Goal: Task Accomplishment & Management: Manage account settings

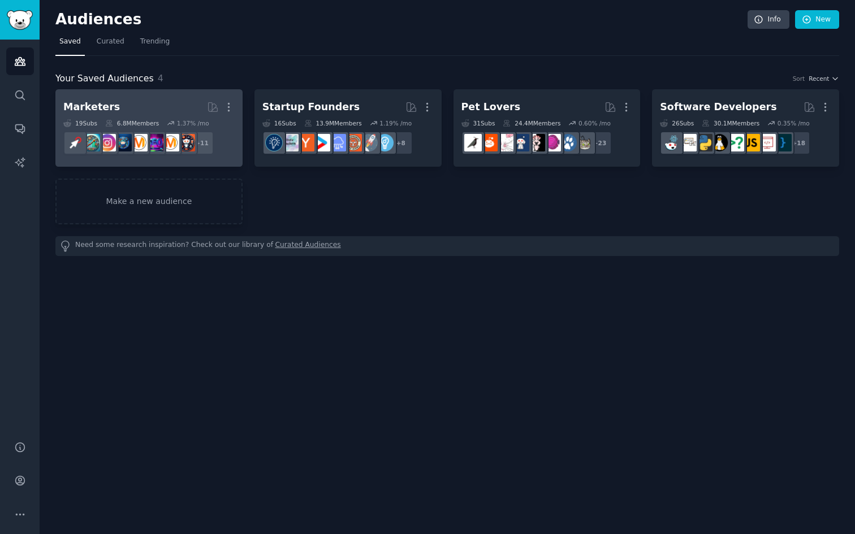
click at [146, 103] on h2 "Marketers More" at bounding box center [148, 107] width 171 height 20
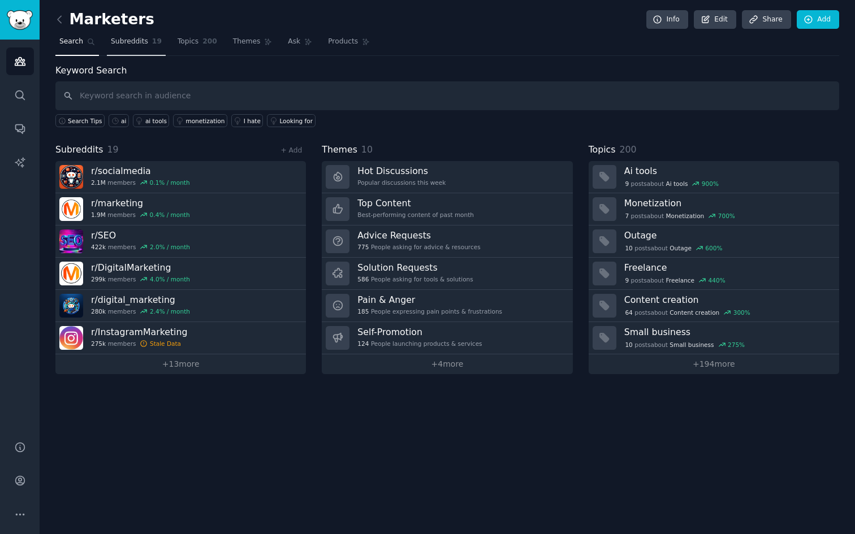
click at [142, 54] on link "Subreddits 19" at bounding box center [136, 44] width 59 height 23
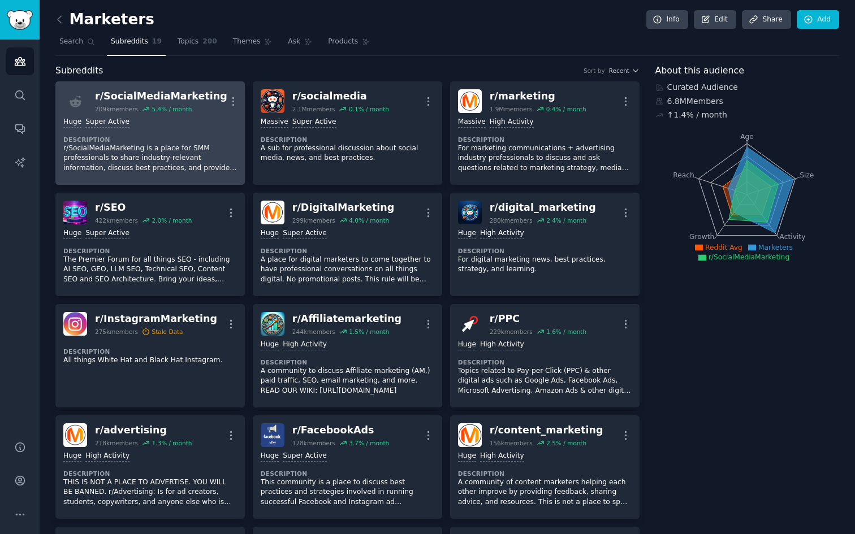
click at [186, 124] on div "Huge Super Active" at bounding box center [150, 122] width 174 height 11
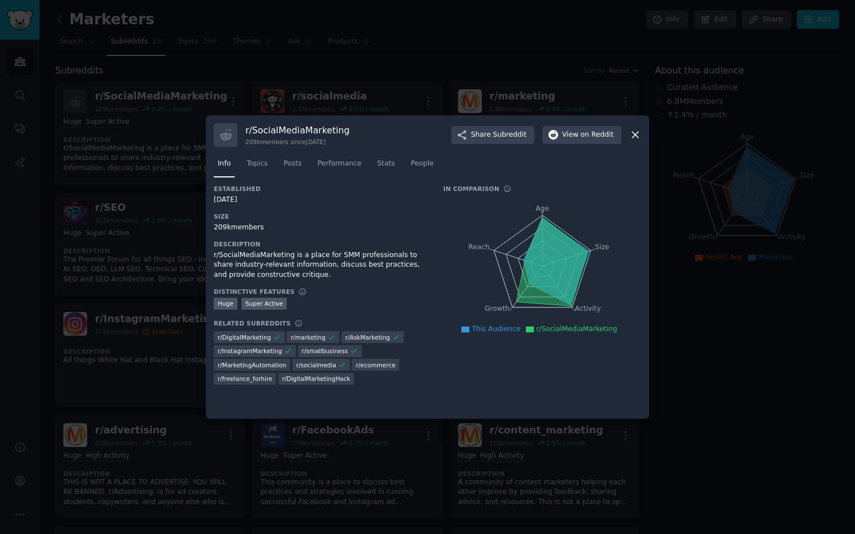
click at [161, 198] on div at bounding box center [427, 267] width 855 height 534
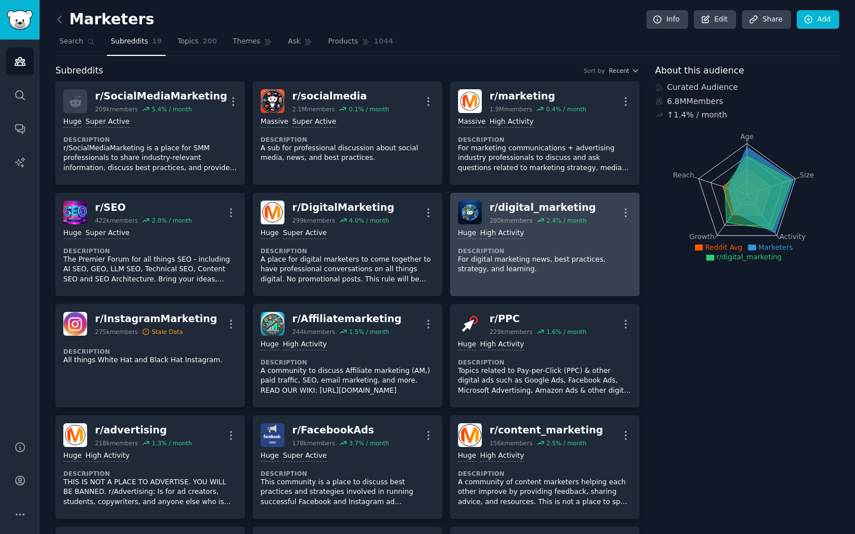
click at [562, 222] on div "2.4 % / month" at bounding box center [566, 220] width 40 height 8
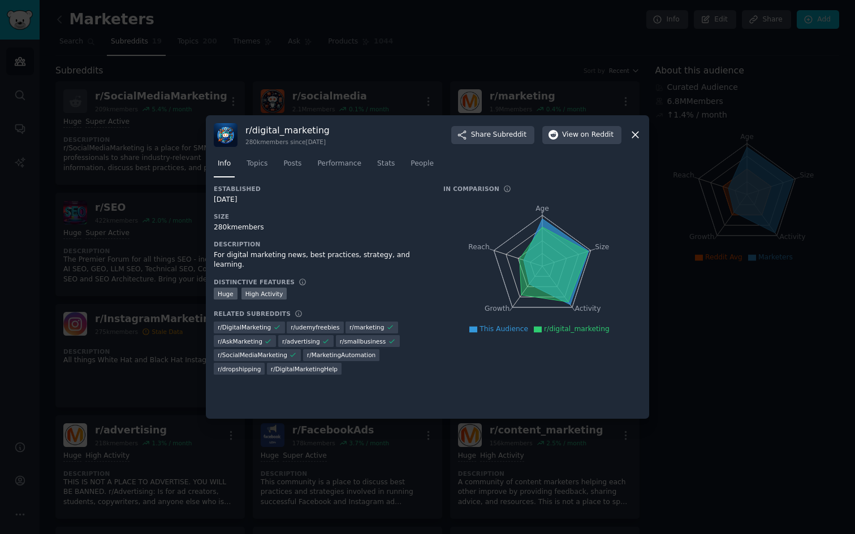
click at [640, 138] on icon at bounding box center [635, 135] width 12 height 12
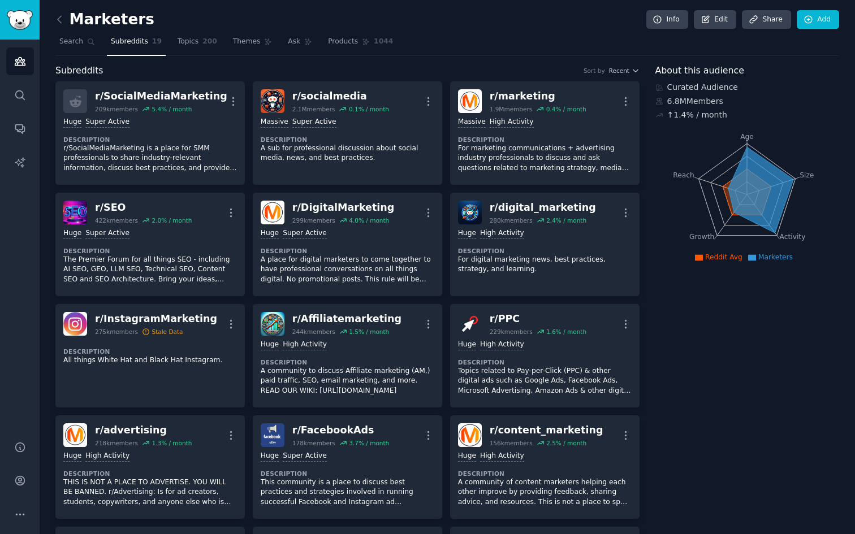
click at [24, 131] on icon "Sidebar" at bounding box center [19, 129] width 9 height 9
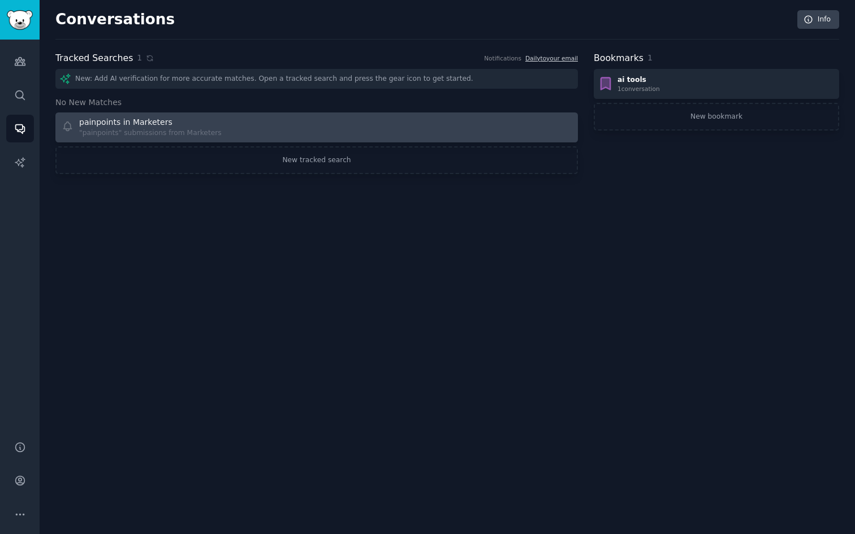
click at [208, 124] on div "painpoints in Marketers" at bounding box center [150, 122] width 142 height 12
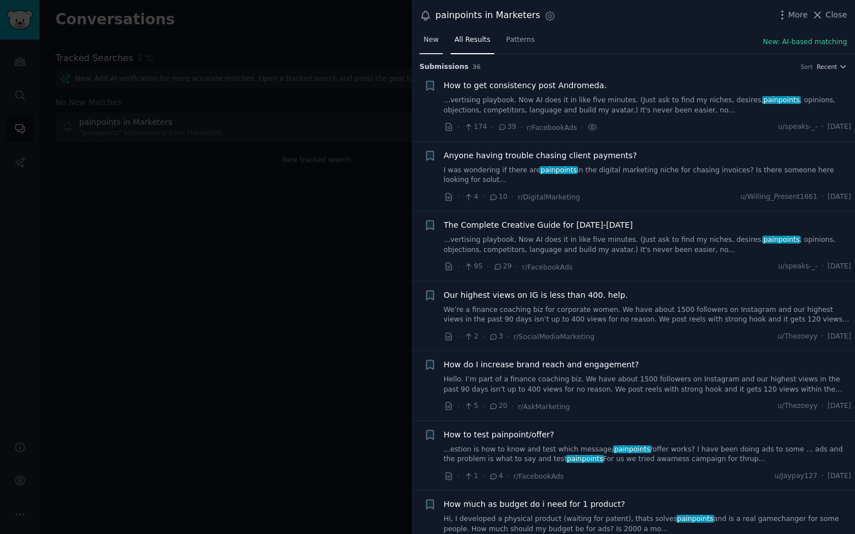
click at [435, 42] on span "New" at bounding box center [430, 40] width 15 height 10
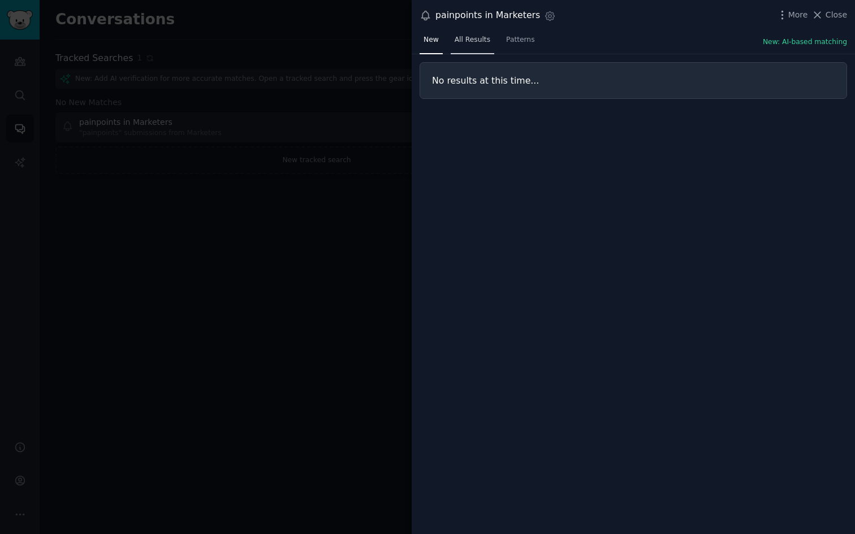
click at [462, 41] on span "All Results" at bounding box center [472, 40] width 36 height 10
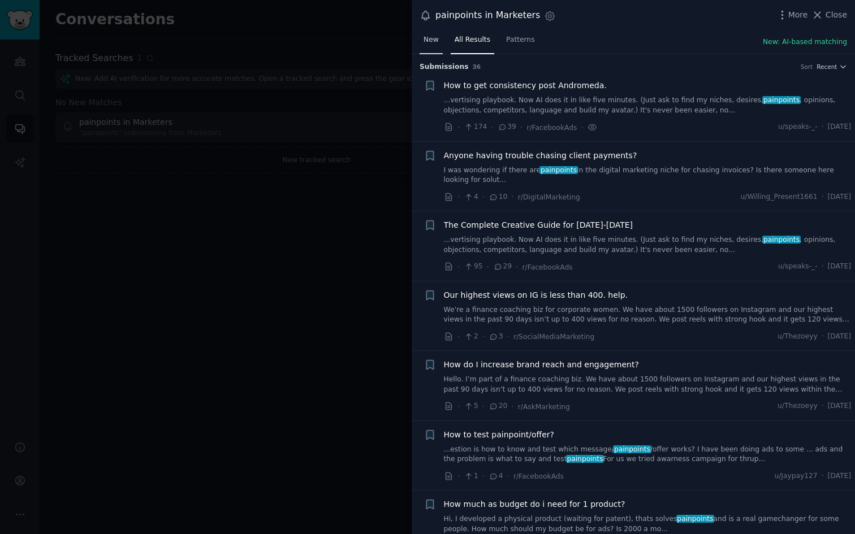
click at [428, 45] on link "New" at bounding box center [430, 42] width 23 height 23
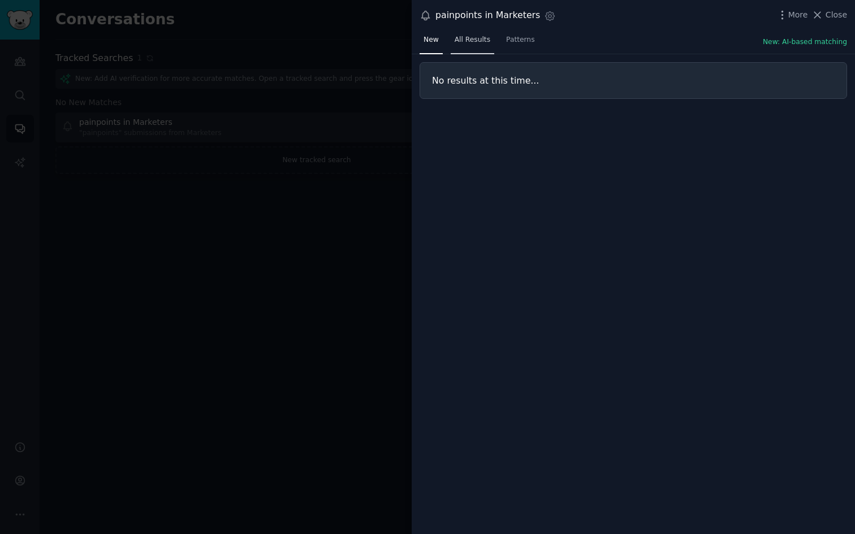
click at [467, 41] on span "All Results" at bounding box center [472, 40] width 36 height 10
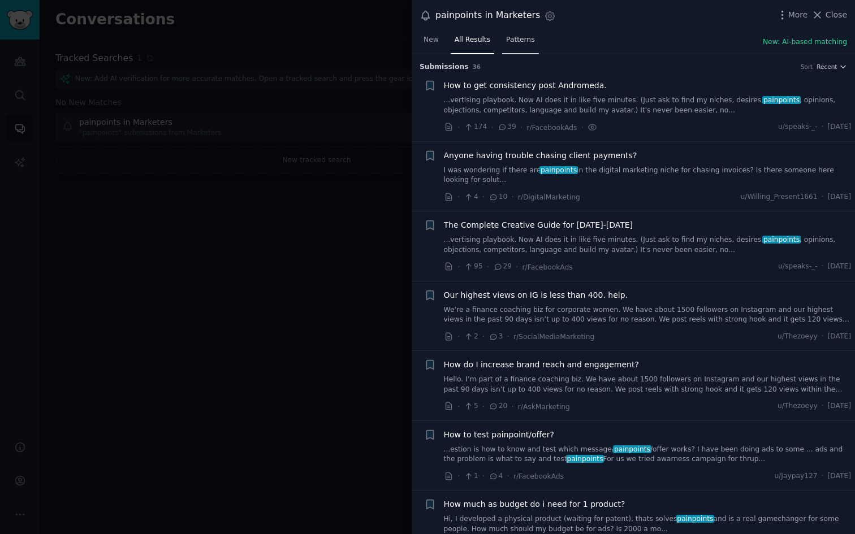
click at [509, 39] on span "Patterns" at bounding box center [520, 40] width 28 height 10
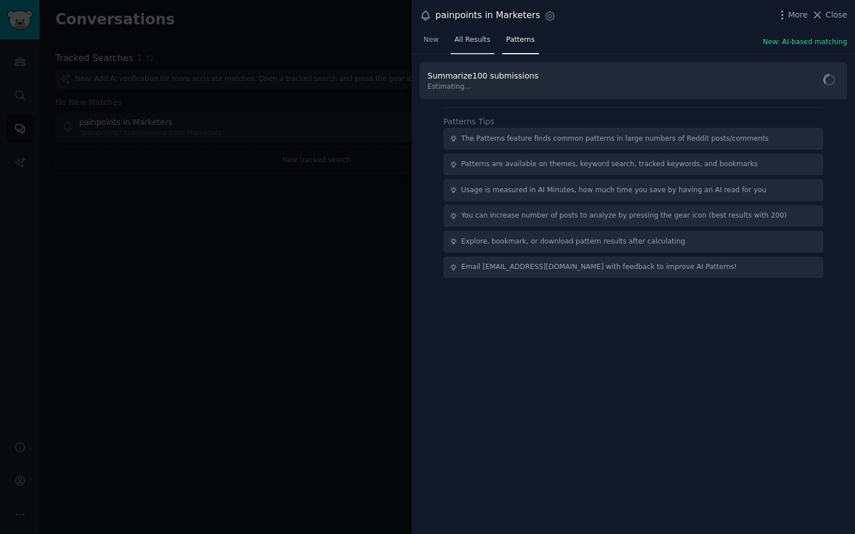
click at [478, 44] on span "All Results" at bounding box center [472, 40] width 36 height 10
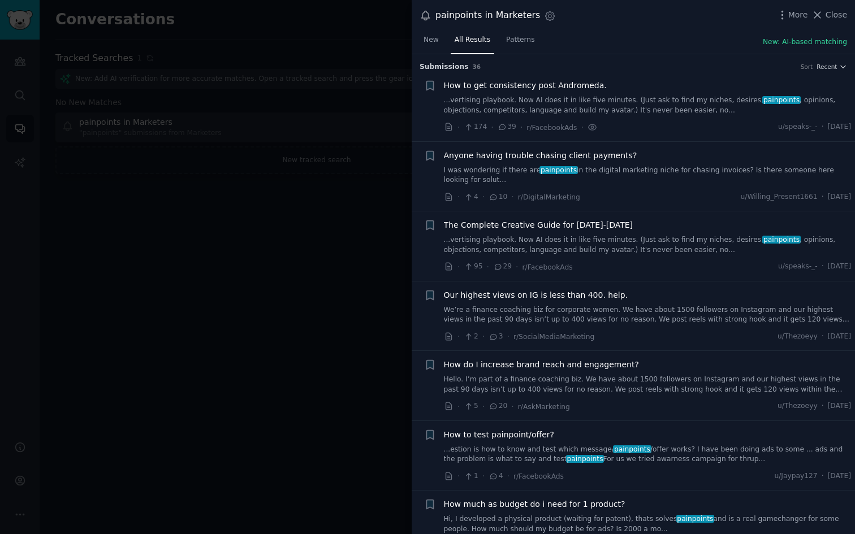
click at [339, 196] on div at bounding box center [427, 267] width 855 height 534
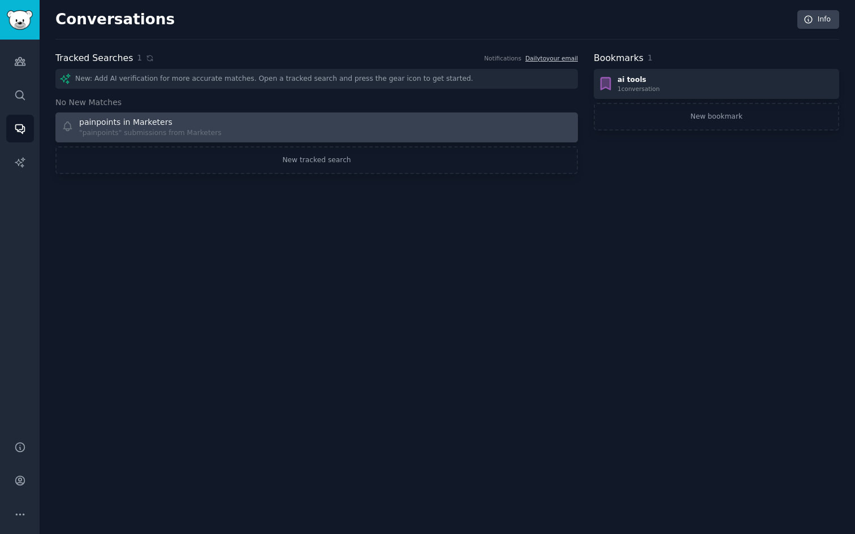
click at [238, 125] on div "painpoints in Marketers "painpoints" submissions from Marketers" at bounding box center [186, 127] width 248 height 22
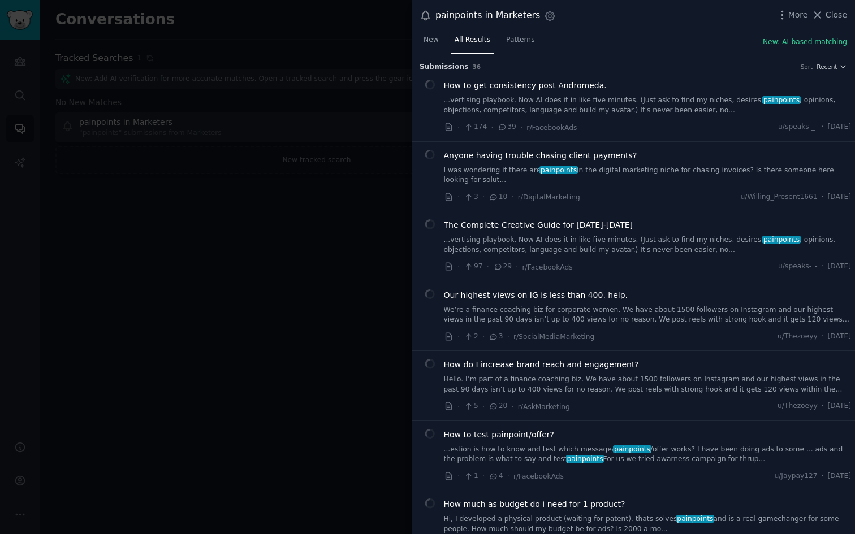
click at [331, 225] on div at bounding box center [427, 267] width 855 height 534
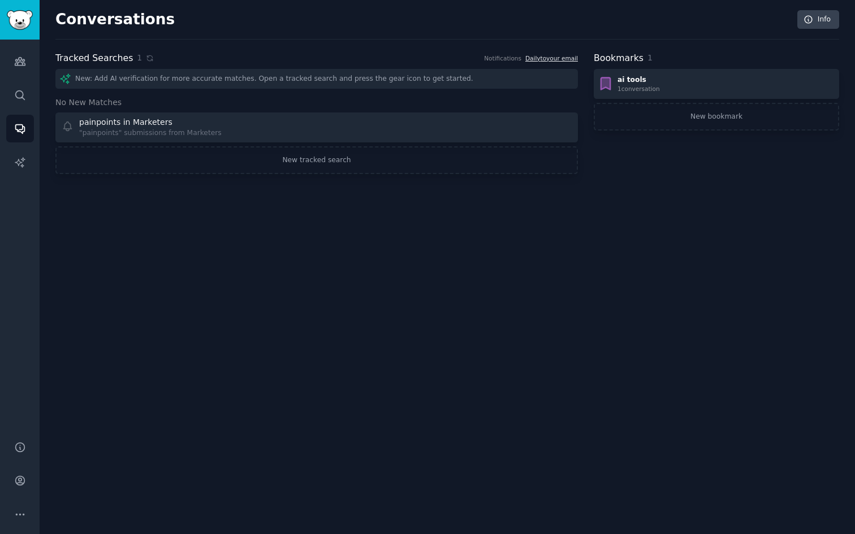
click at [536, 59] on link "Daily to your email" at bounding box center [551, 58] width 53 height 7
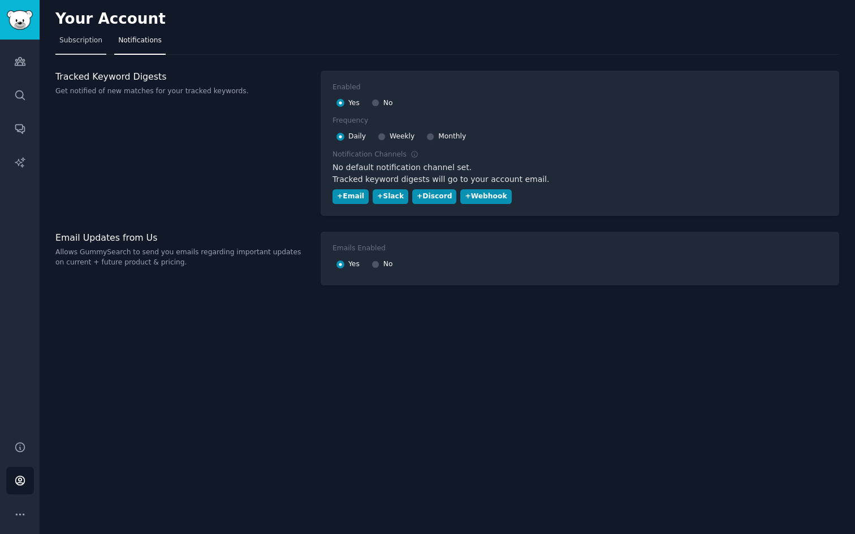
click at [94, 45] on span "Subscription" at bounding box center [80, 41] width 43 height 10
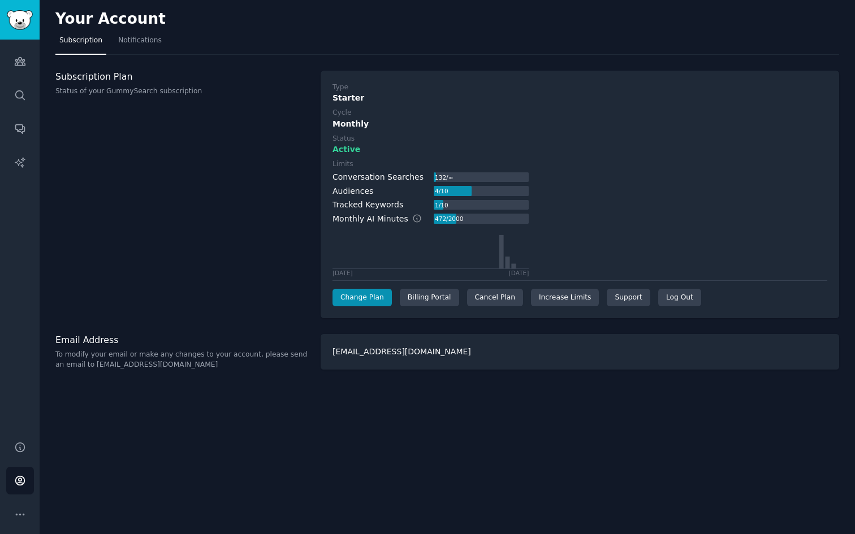
click at [154, 29] on div "Your Account" at bounding box center [446, 21] width 783 height 22
click at [151, 39] on span "Notifications" at bounding box center [140, 41] width 44 height 10
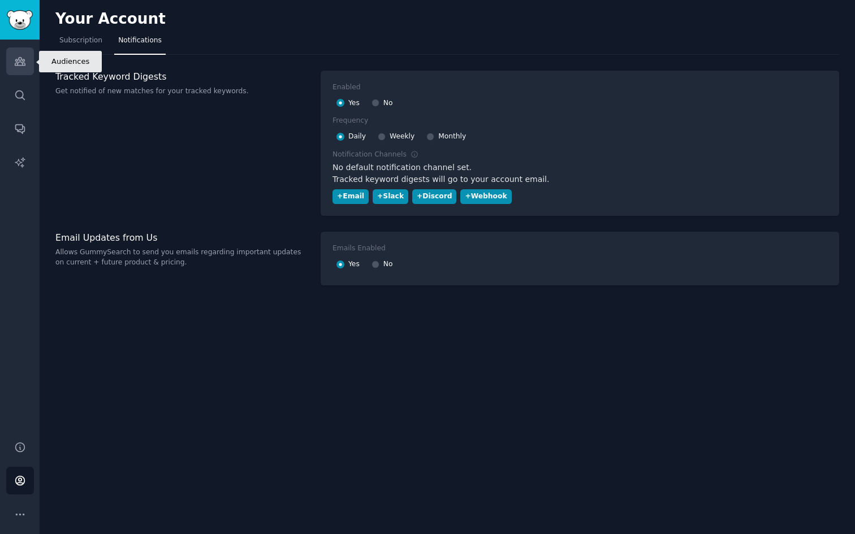
click at [20, 62] on icon "Sidebar" at bounding box center [20, 61] width 12 height 12
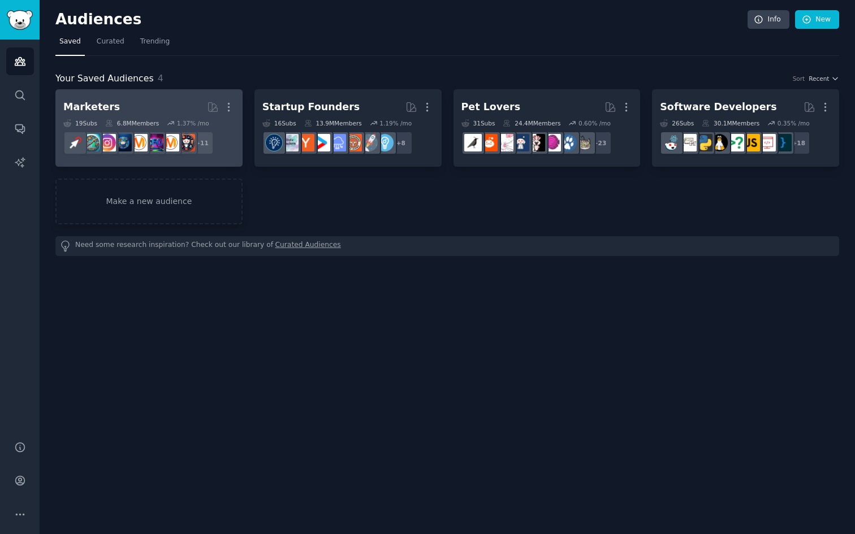
click at [178, 109] on h2 "Marketers Curated by GummySearch More" at bounding box center [148, 107] width 171 height 20
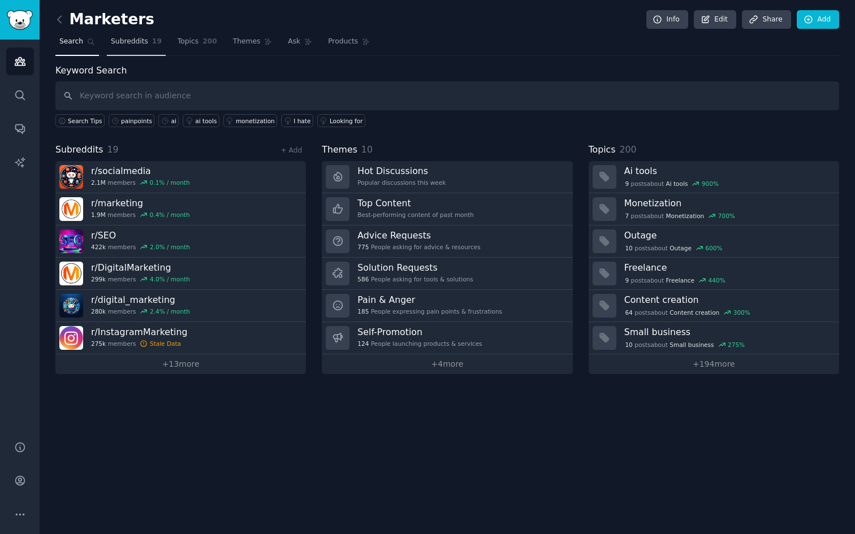
click at [148, 43] on link "Subreddits 19" at bounding box center [136, 44] width 59 height 23
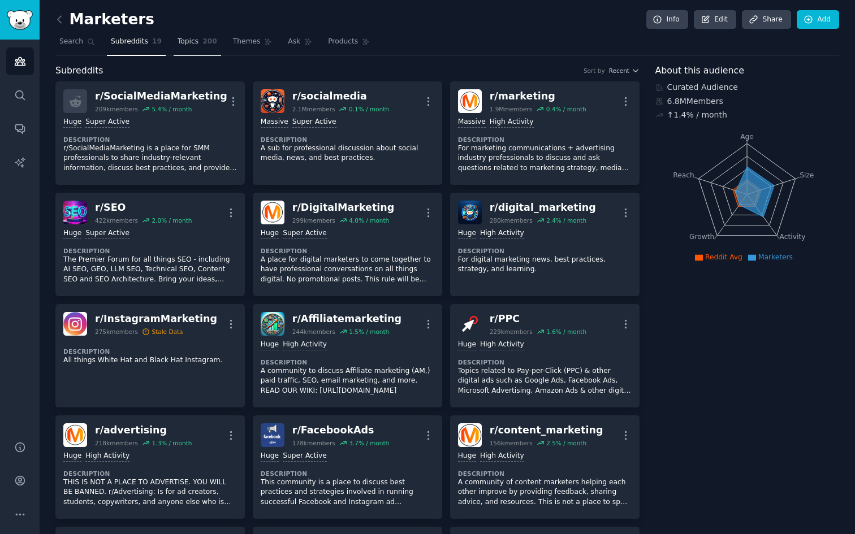
click at [212, 41] on span "200" at bounding box center [209, 42] width 15 height 10
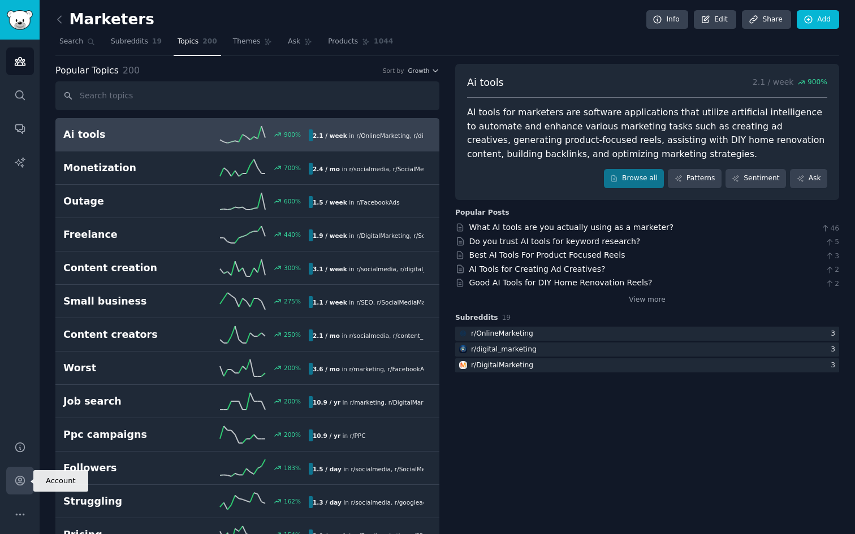
click at [27, 478] on link "Account" at bounding box center [20, 481] width 28 height 28
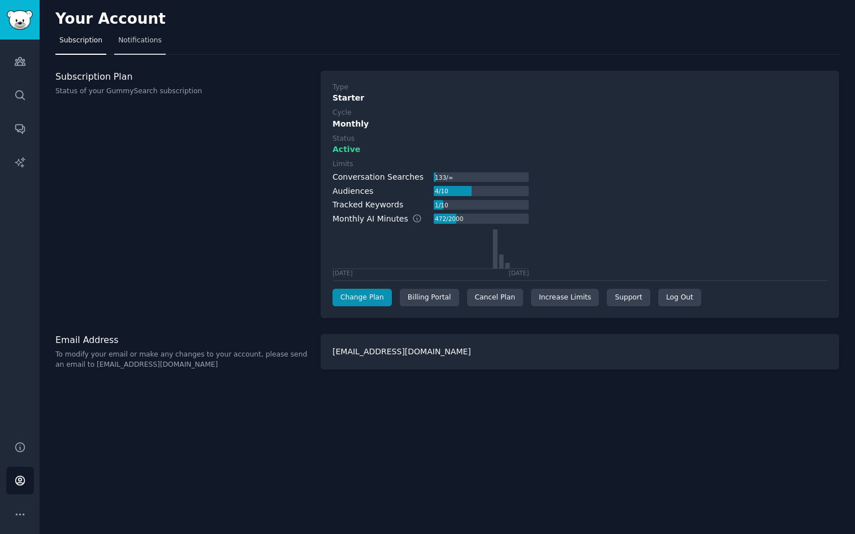
click at [133, 41] on span "Notifications" at bounding box center [140, 41] width 44 height 10
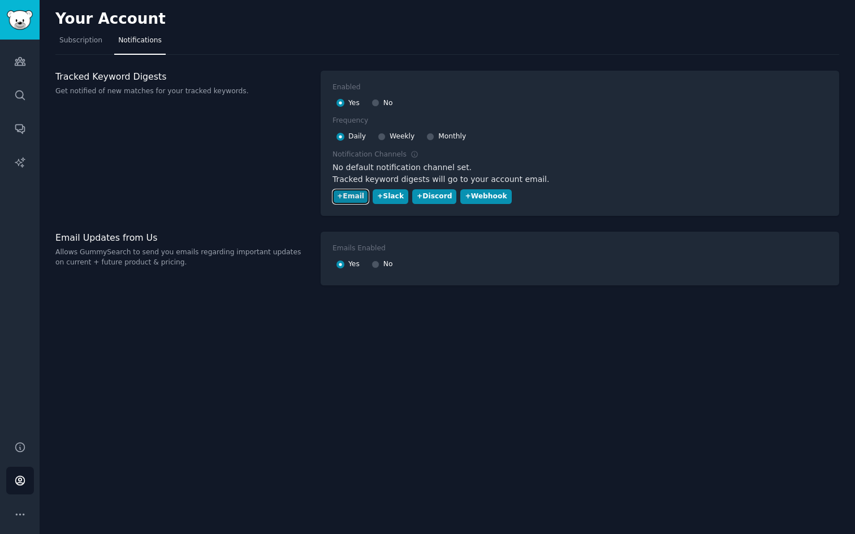
click at [359, 202] on button "+ Email" at bounding box center [350, 196] width 36 height 15
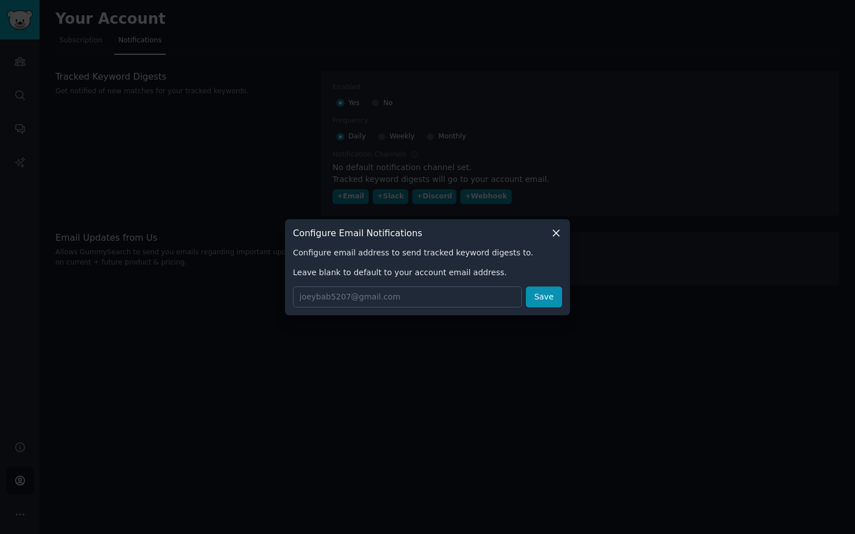
click at [557, 232] on icon at bounding box center [556, 233] width 6 height 6
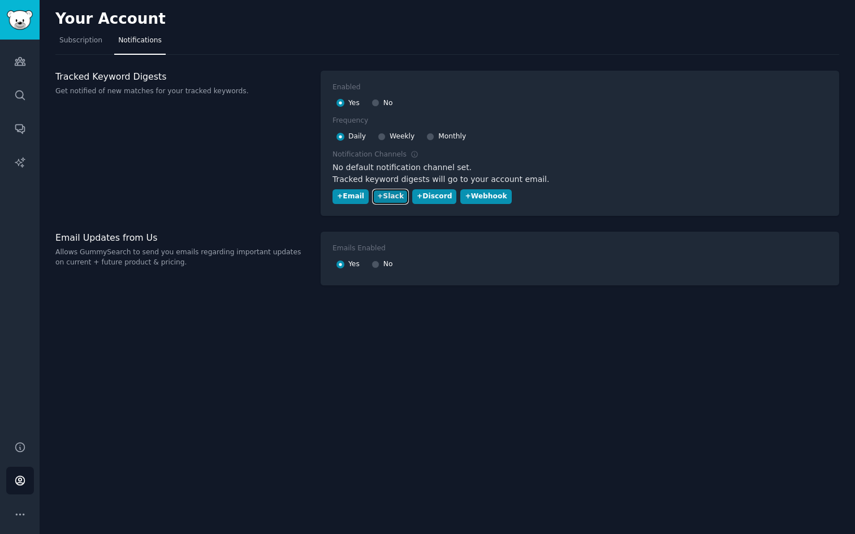
click at [391, 199] on div "+ Slack" at bounding box center [390, 197] width 27 height 10
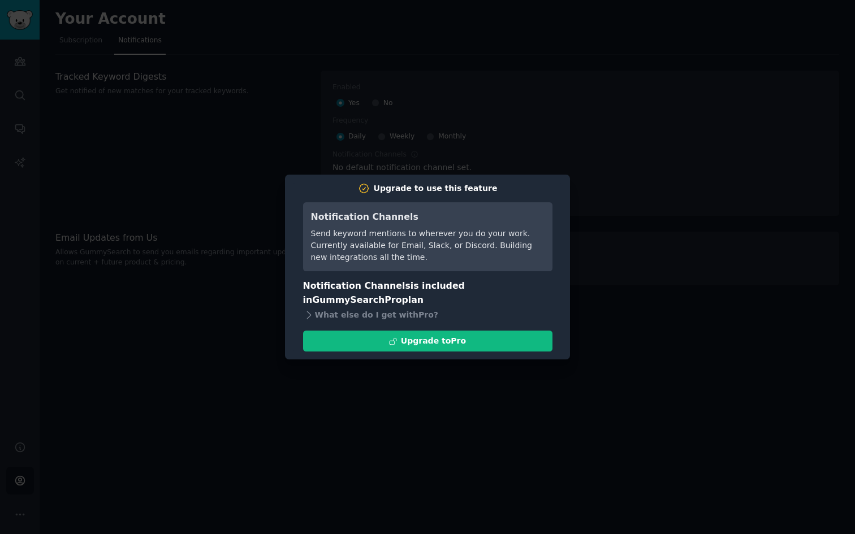
click at [356, 172] on div at bounding box center [427, 267] width 855 height 534
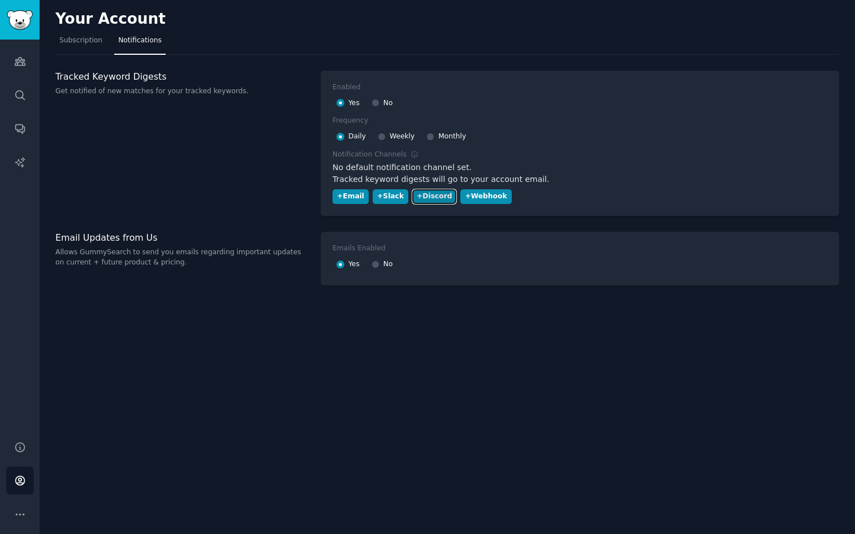
click at [427, 202] on button "+ Discord" at bounding box center [434, 196] width 44 height 15
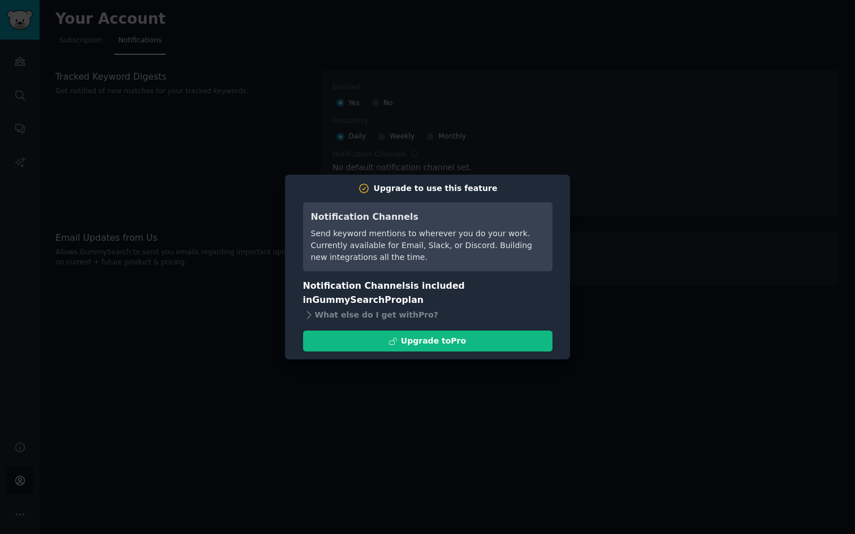
click at [254, 146] on div at bounding box center [427, 267] width 855 height 534
